Goal: Complete application form

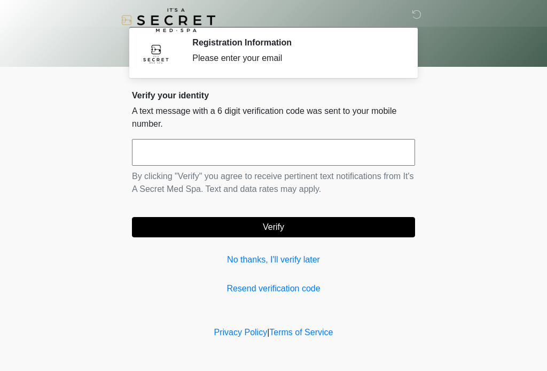
click at [392, 157] on input "text" at bounding box center [273, 152] width 283 height 27
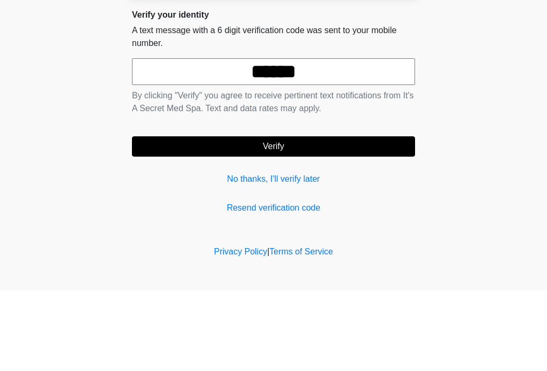
type input "******"
click at [374, 217] on button "Verify" at bounding box center [273, 227] width 283 height 20
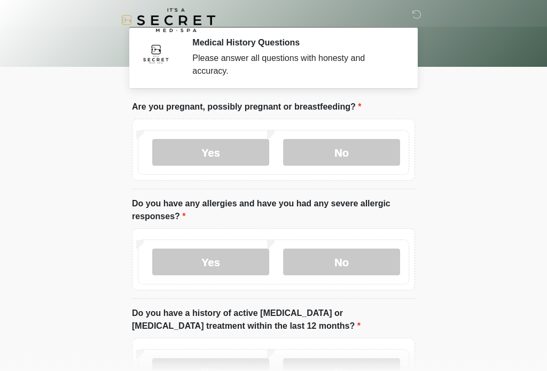
click at [366, 158] on label "No" at bounding box center [341, 152] width 117 height 27
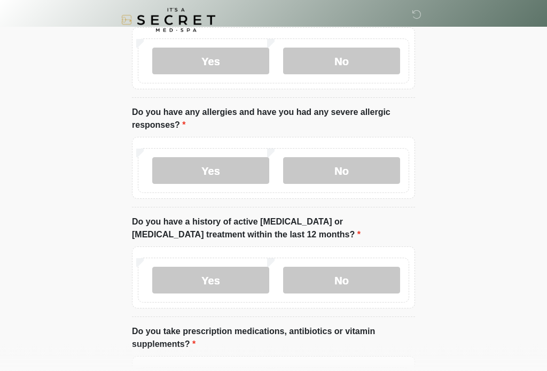
click at [385, 172] on label "No" at bounding box center [341, 171] width 117 height 27
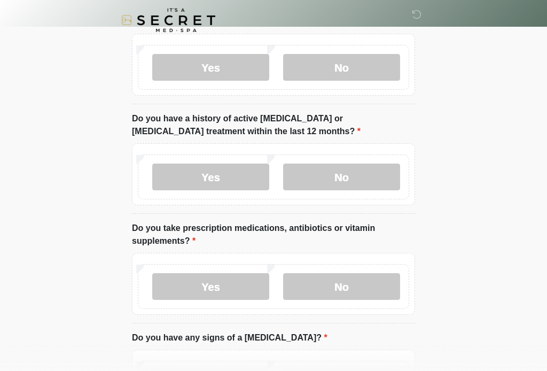
click at [377, 179] on label "No" at bounding box center [341, 177] width 117 height 27
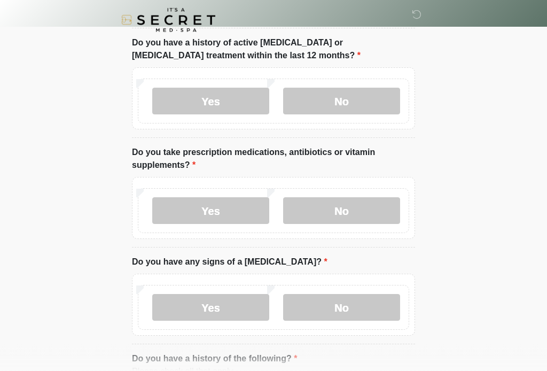
click at [387, 209] on label "No" at bounding box center [341, 211] width 117 height 27
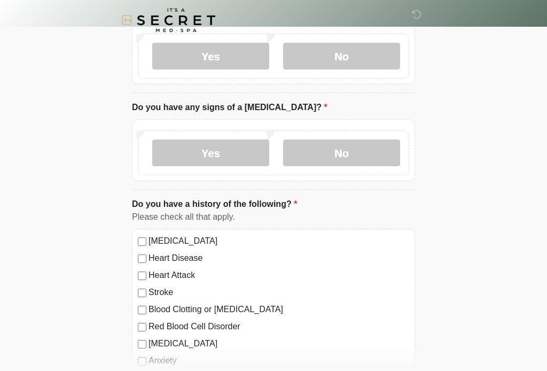
click at [384, 152] on label "No" at bounding box center [341, 153] width 117 height 27
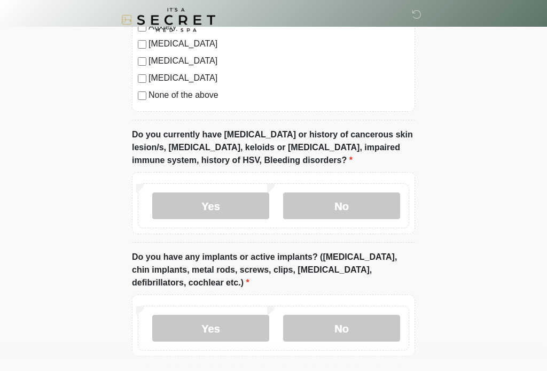
scroll to position [754, 0]
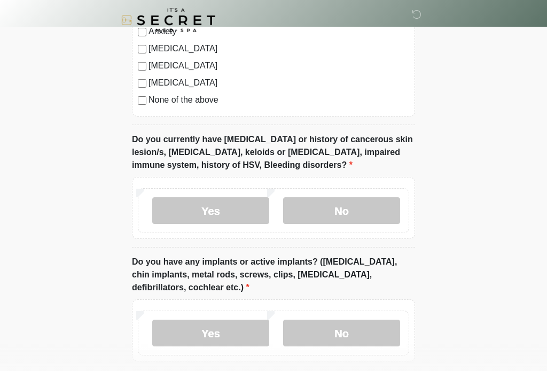
click at [366, 218] on label "No" at bounding box center [341, 210] width 117 height 27
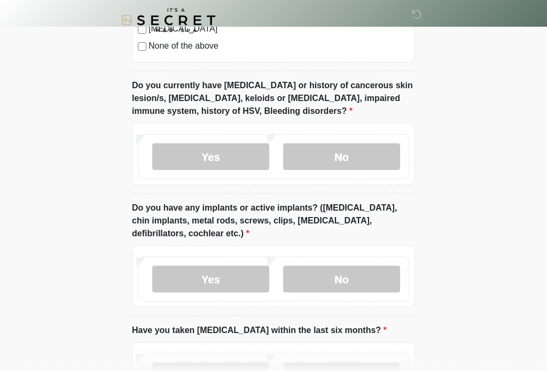
scroll to position [812, 0]
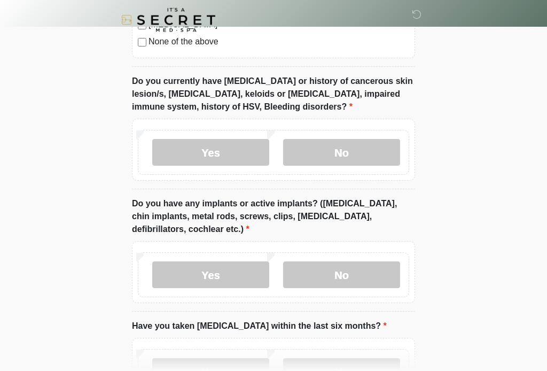
click at [389, 273] on label "No" at bounding box center [341, 275] width 117 height 27
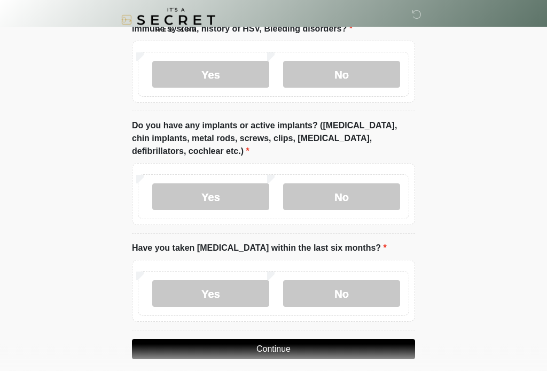
scroll to position [896, 0]
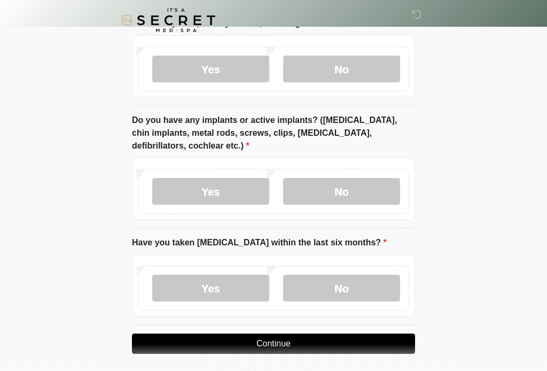
click at [385, 287] on label "No" at bounding box center [341, 288] width 117 height 27
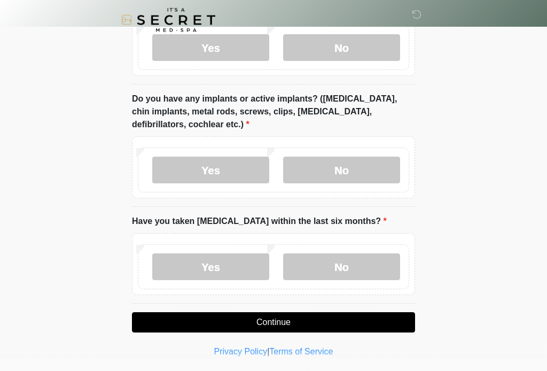
scroll to position [918, 0]
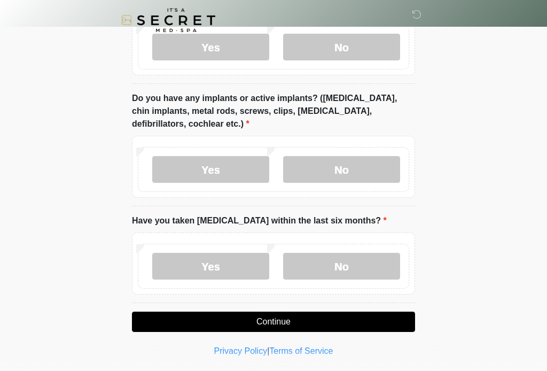
click at [398, 318] on button "Continue" at bounding box center [273, 322] width 283 height 20
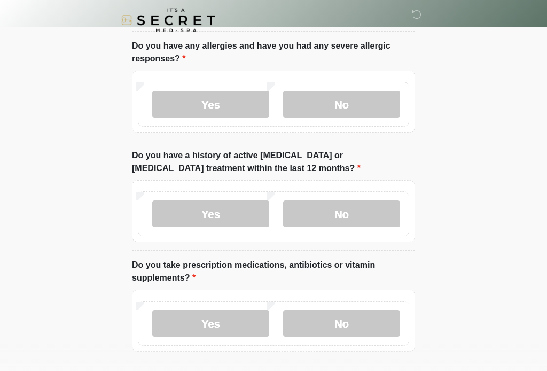
scroll to position [0, 0]
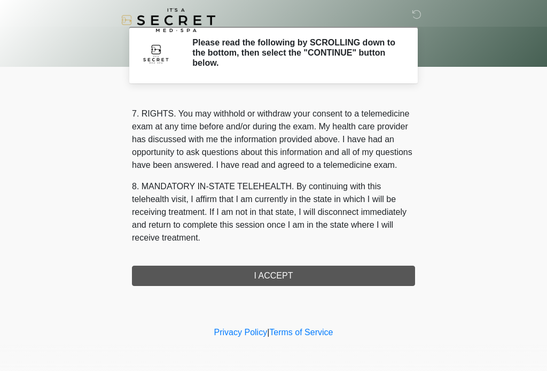
click at [352, 279] on button "I ACCEPT" at bounding box center [273, 276] width 283 height 20
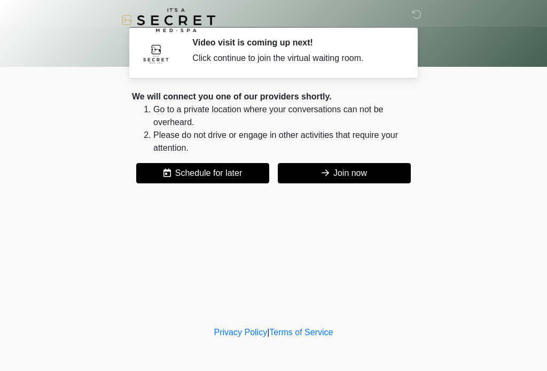
click at [405, 174] on button "Join now" at bounding box center [344, 173] width 133 height 20
